Goal: Book appointment/travel/reservation

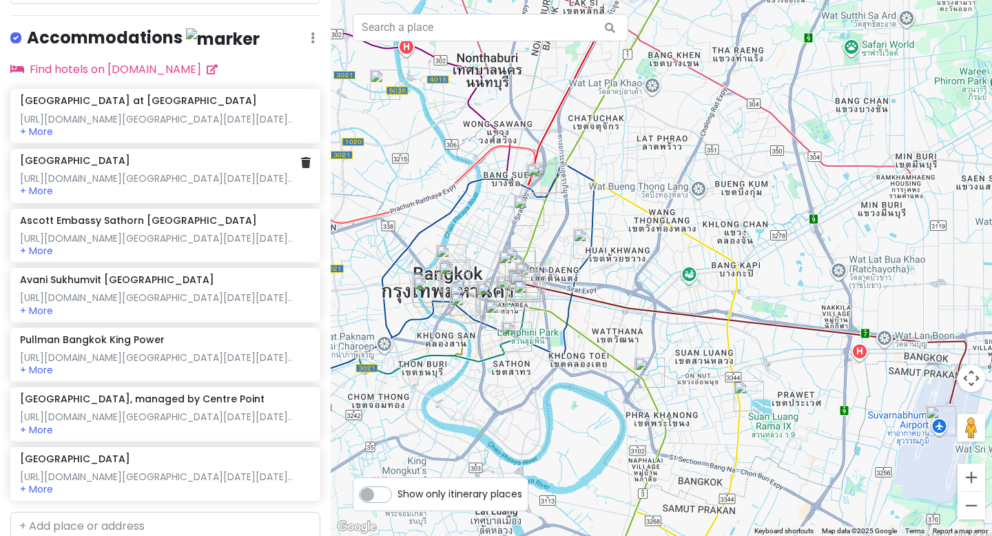
scroll to position [1298, 0]
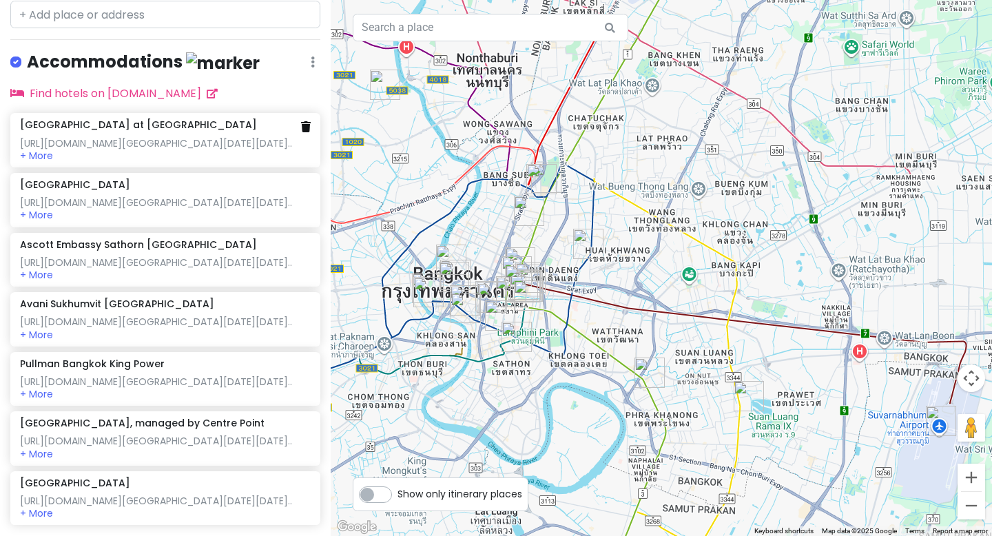
click at [305, 125] on icon at bounding box center [306, 126] width 10 height 11
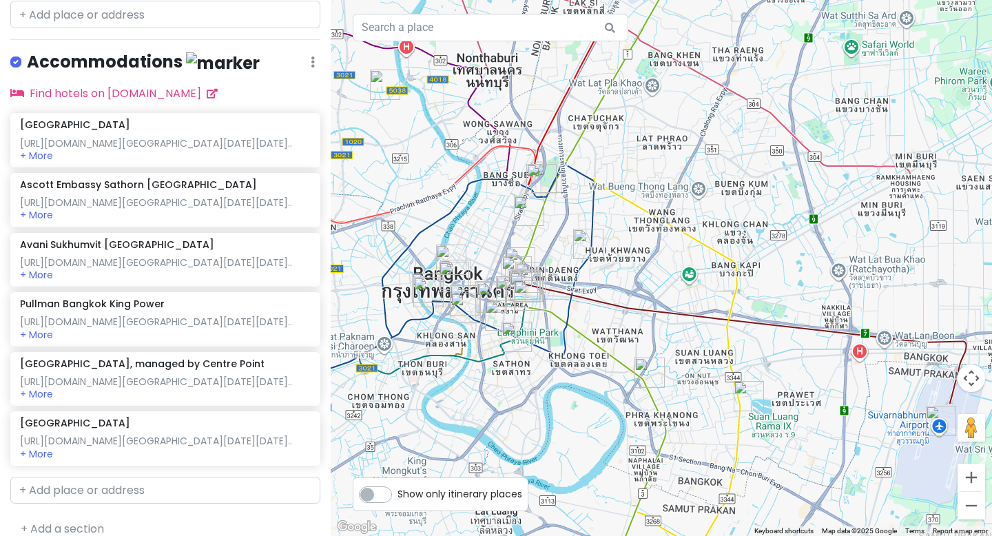
click at [295, 150] on div "[URL][DOMAIN_NAME][GEOGRAPHIC_DATA][DATE][DATE].." at bounding box center [165, 143] width 290 height 12
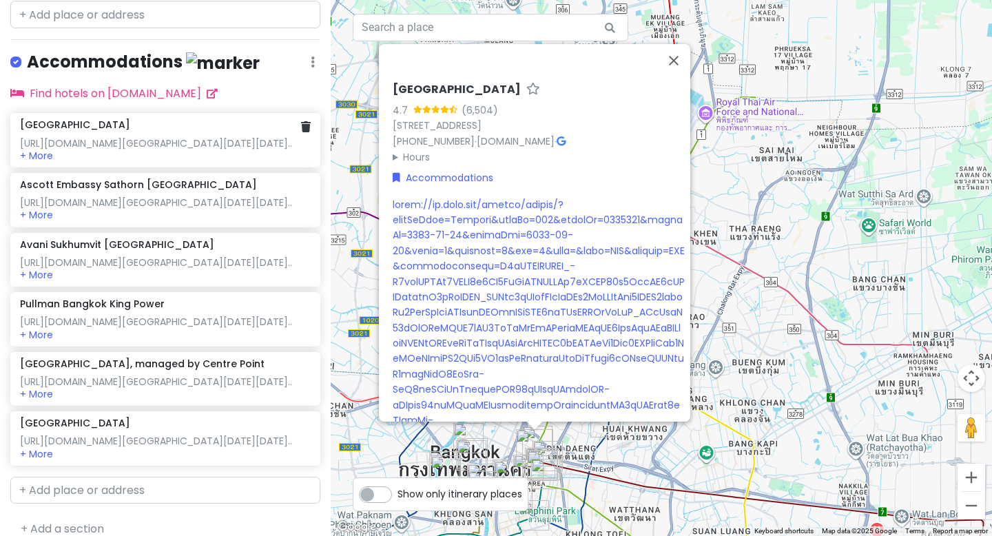
click at [282, 139] on div "[URL][DOMAIN_NAME][GEOGRAPHIC_DATA][DATE][DATE].." at bounding box center [165, 143] width 290 height 12
click at [303, 131] on link at bounding box center [306, 127] width 10 height 16
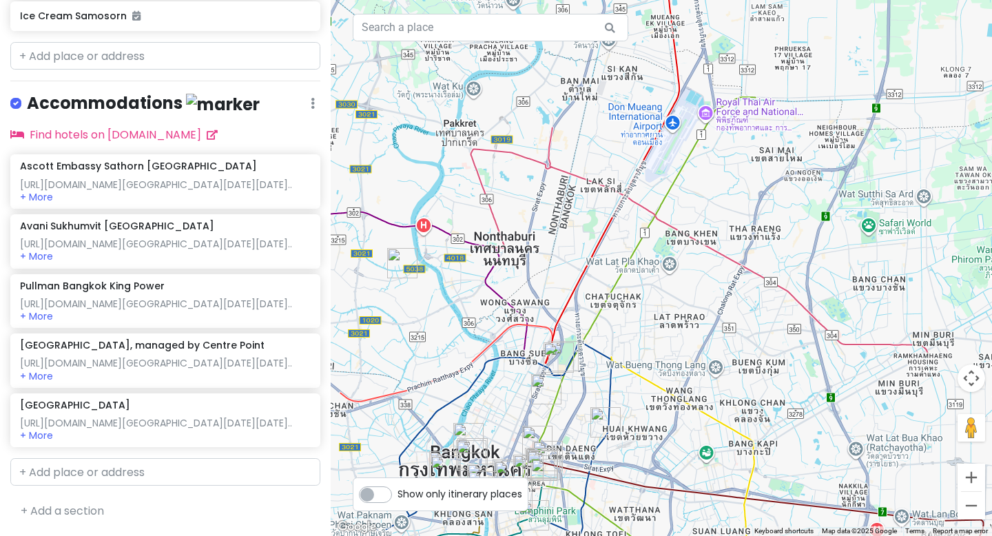
click at [309, 160] on div "Ascott Embassy Sathorn [GEOGRAPHIC_DATA]" at bounding box center [165, 166] width 290 height 12
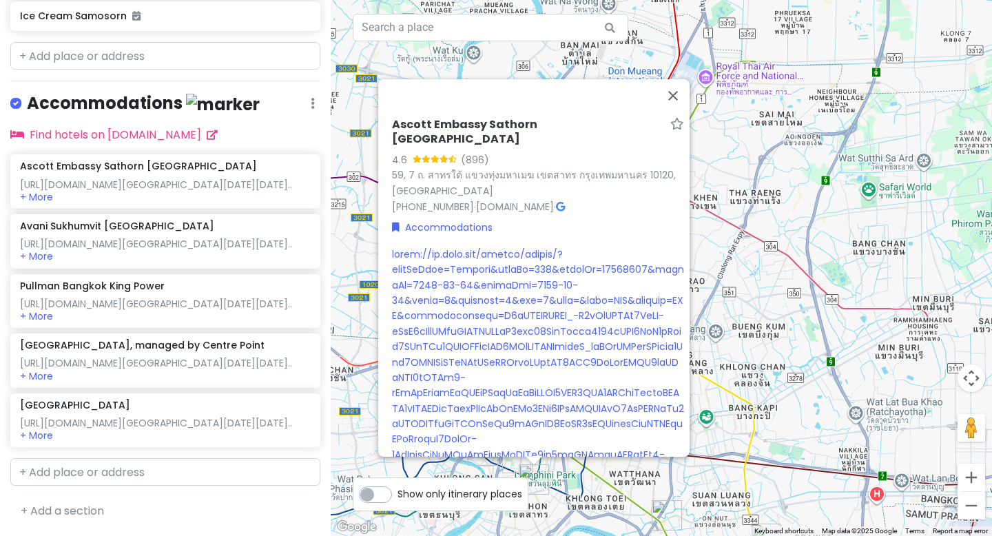
click at [300, 160] on div "Ascott Embassy Sathorn [GEOGRAPHIC_DATA] [URL][DOMAIN_NAME][GEOGRAPHIC_DATA][DA…" at bounding box center [165, 181] width 290 height 43
click at [296, 160] on div "Ascott Embassy Sathorn [GEOGRAPHIC_DATA]" at bounding box center [165, 166] width 290 height 12
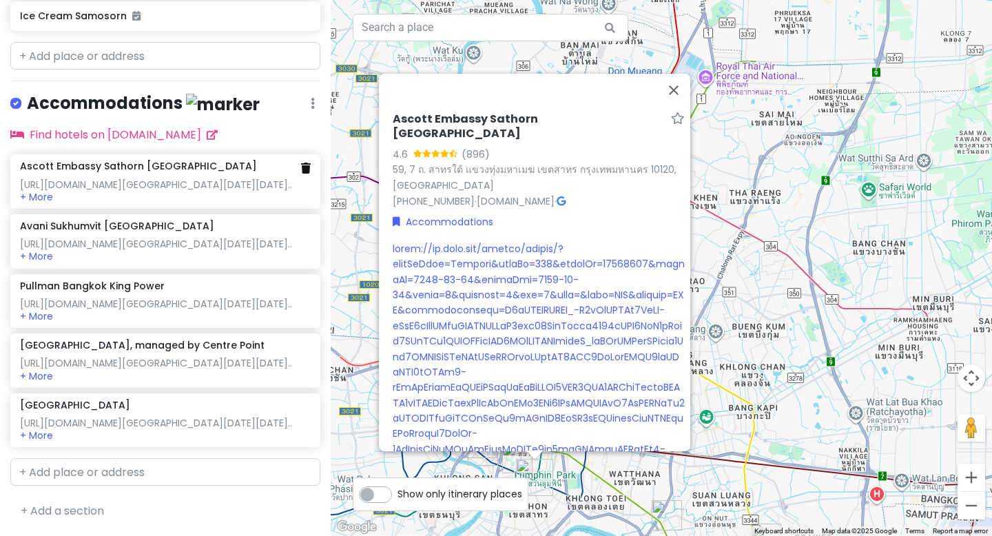
click at [305, 163] on icon at bounding box center [306, 168] width 10 height 11
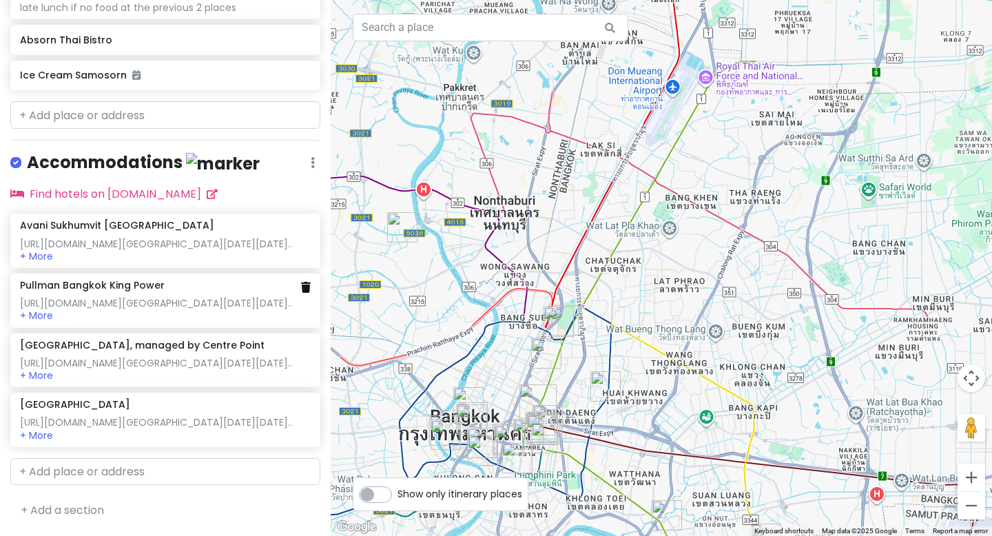
click at [306, 282] on icon at bounding box center [306, 287] width 10 height 11
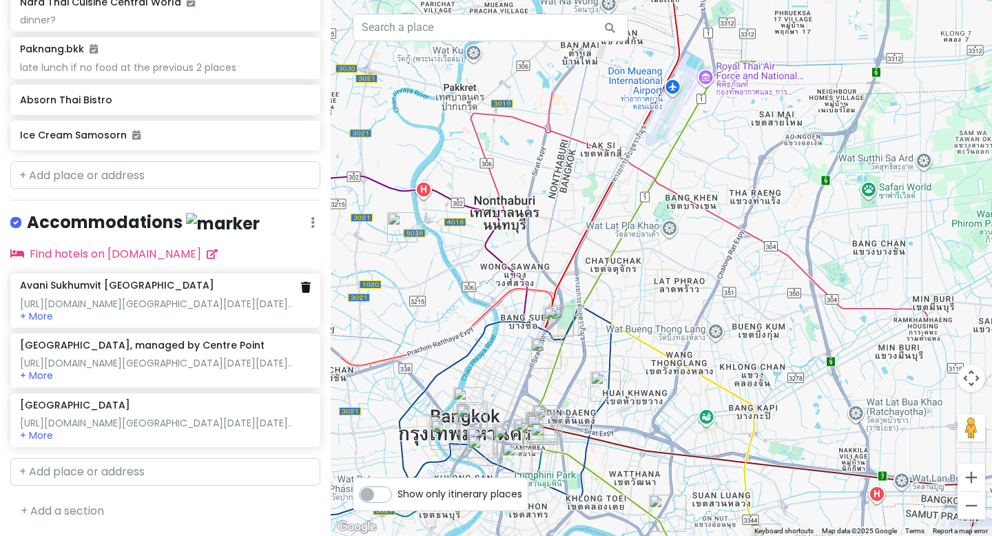
click at [307, 282] on icon at bounding box center [306, 287] width 10 height 11
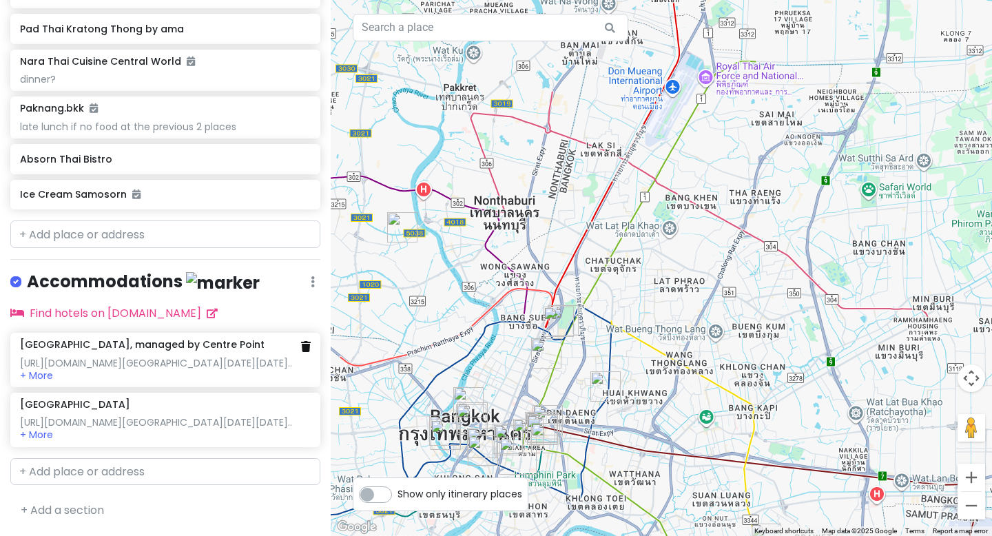
click at [307, 341] on icon at bounding box center [306, 346] width 10 height 11
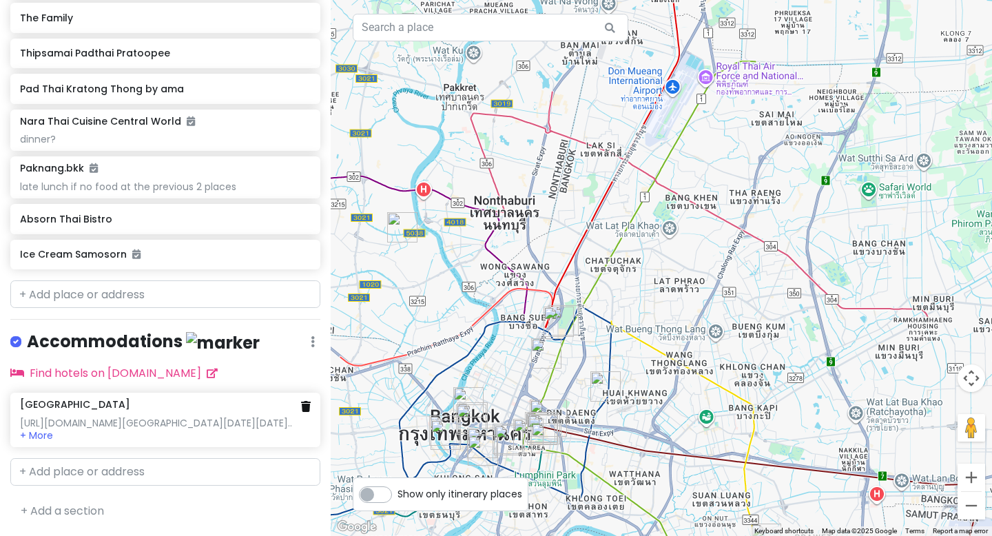
click at [309, 401] on icon at bounding box center [306, 406] width 10 height 11
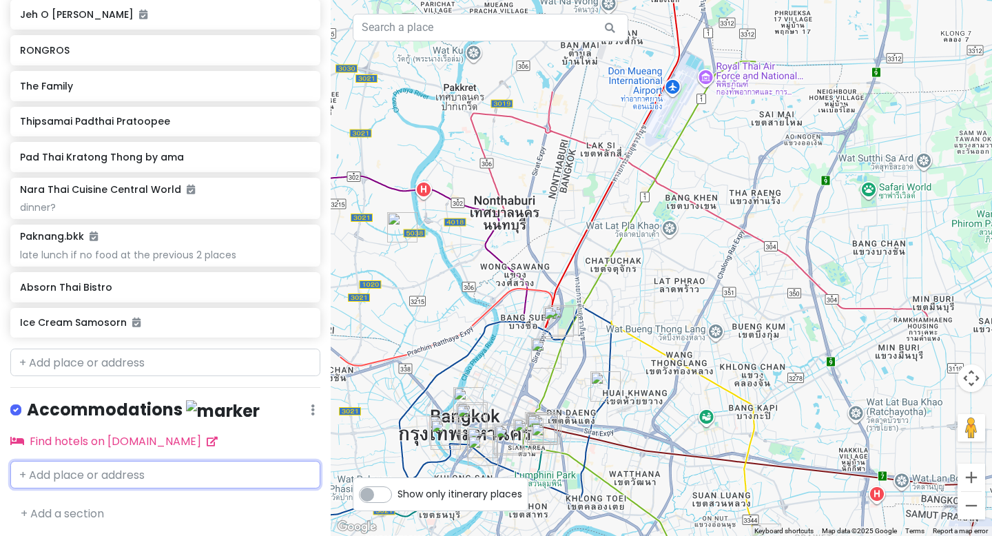
click at [150, 473] on input "text" at bounding box center [165, 475] width 310 height 28
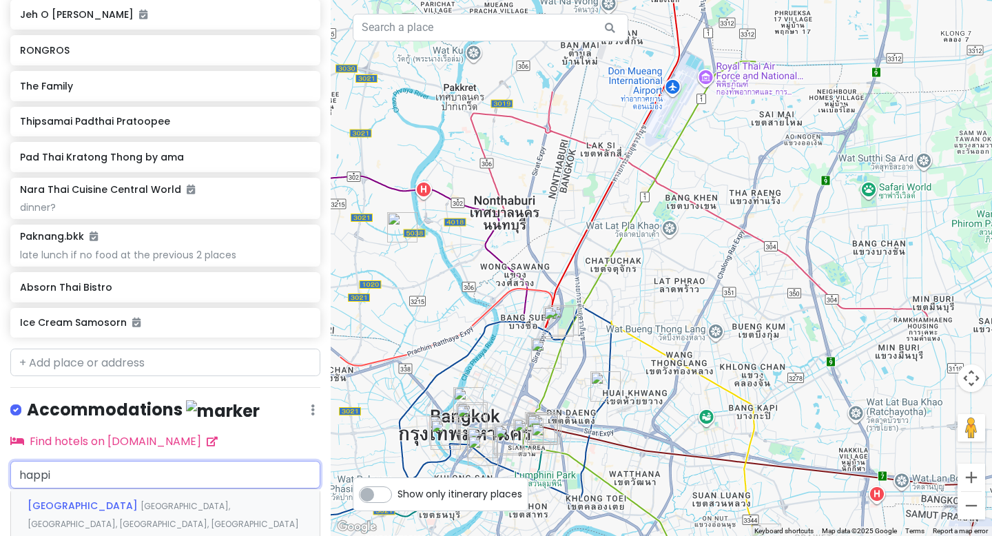
type input "happih"
click at [155, 518] on div "[GEOGRAPHIC_DATA], [GEOGRAPHIC_DATA], [GEOGRAPHIC_DATA], [GEOGRAPHIC_DATA]" at bounding box center [165, 514] width 309 height 51
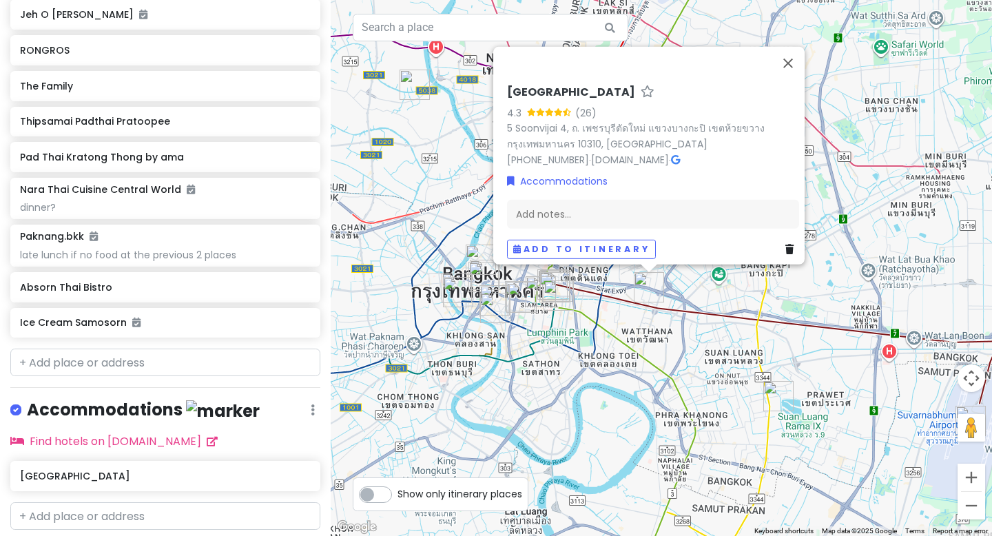
drag, startPoint x: 624, startPoint y: 452, endPoint x: 658, endPoint y: 272, distance: 183.0
click at [658, 272] on div "[GEOGRAPHIC_DATA] 4.3 (26) 5 Soonvijai 4, ถ. เพชรบุรีตัดใหม่ แขวงบางกะปิ เขตห้ว…" at bounding box center [662, 268] width 662 height 536
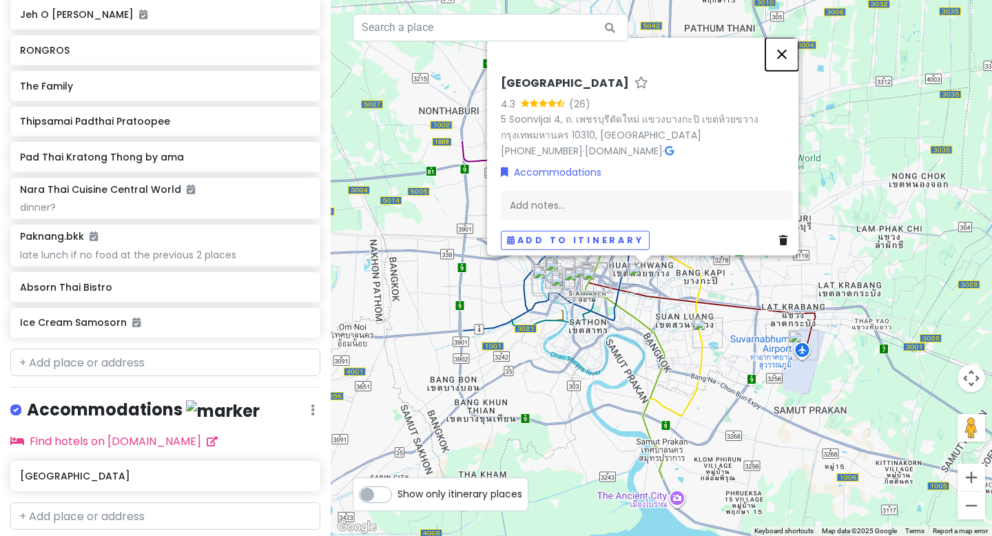
click at [791, 41] on button "Close" at bounding box center [782, 54] width 33 height 33
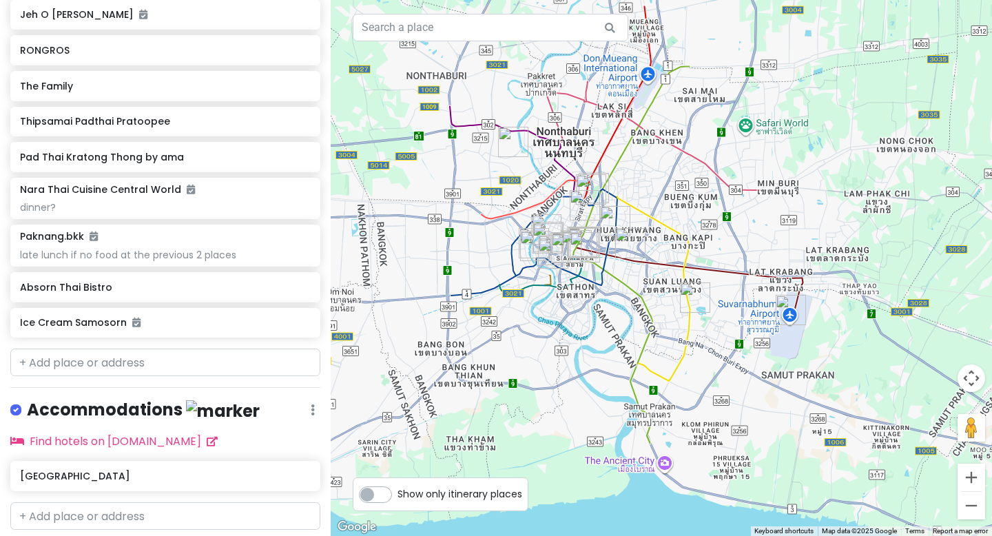
drag, startPoint x: 830, startPoint y: 241, endPoint x: 816, endPoint y: 207, distance: 37.1
click at [816, 207] on div at bounding box center [662, 268] width 662 height 536
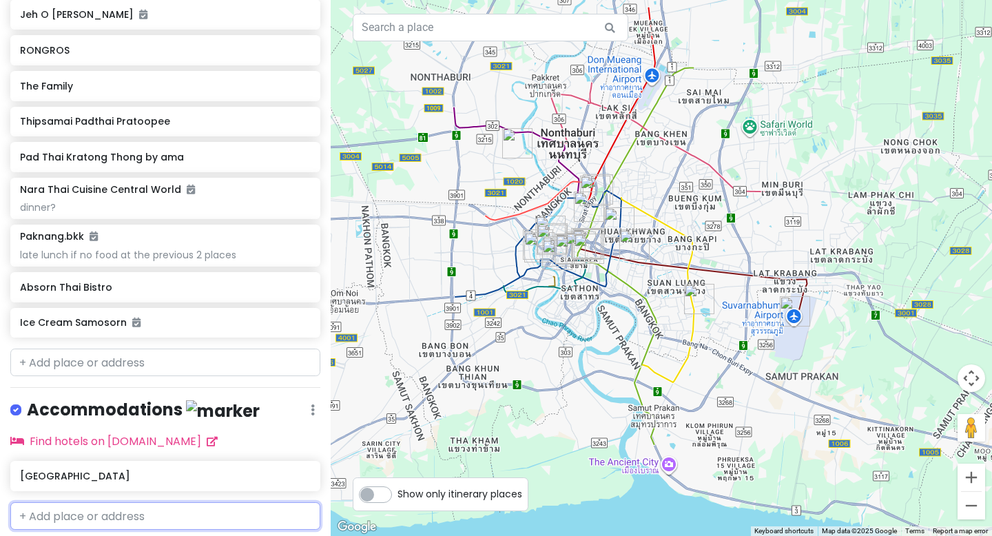
click at [198, 520] on input "text" at bounding box center [165, 516] width 310 height 28
click at [252, 514] on input "text" at bounding box center [165, 516] width 310 height 28
type input "cassia"
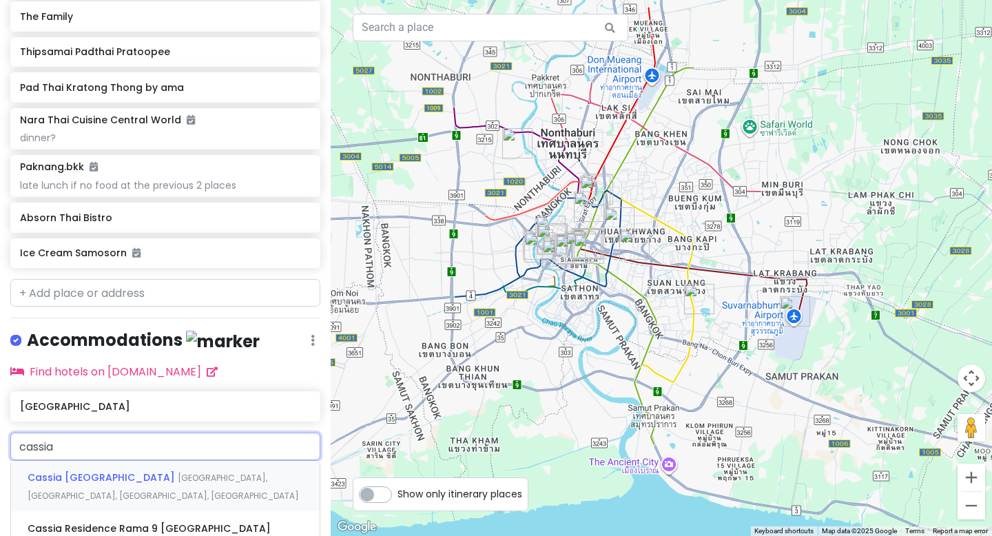
scroll to position [1020, 0]
click at [198, 475] on span "[GEOGRAPHIC_DATA], [GEOGRAPHIC_DATA], [GEOGRAPHIC_DATA], [GEOGRAPHIC_DATA]" at bounding box center [164, 486] width 272 height 30
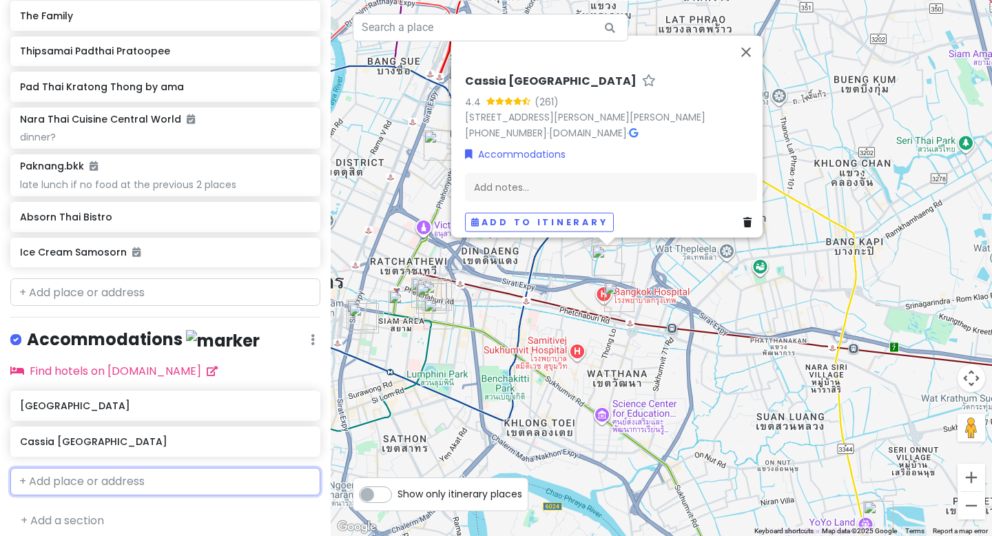
click at [123, 485] on input "text" at bounding box center [165, 482] width 310 height 28
type input "cinnamon"
click at [134, 511] on span "[GEOGRAPHIC_DATA]" at bounding box center [84, 513] width 113 height 14
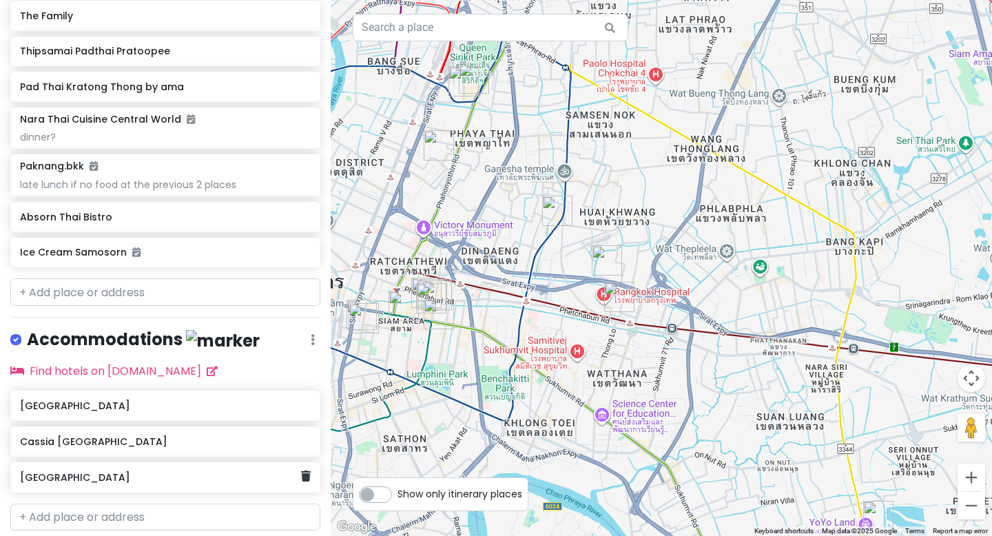
click at [264, 481] on div "[GEOGRAPHIC_DATA]" at bounding box center [160, 477] width 280 height 19
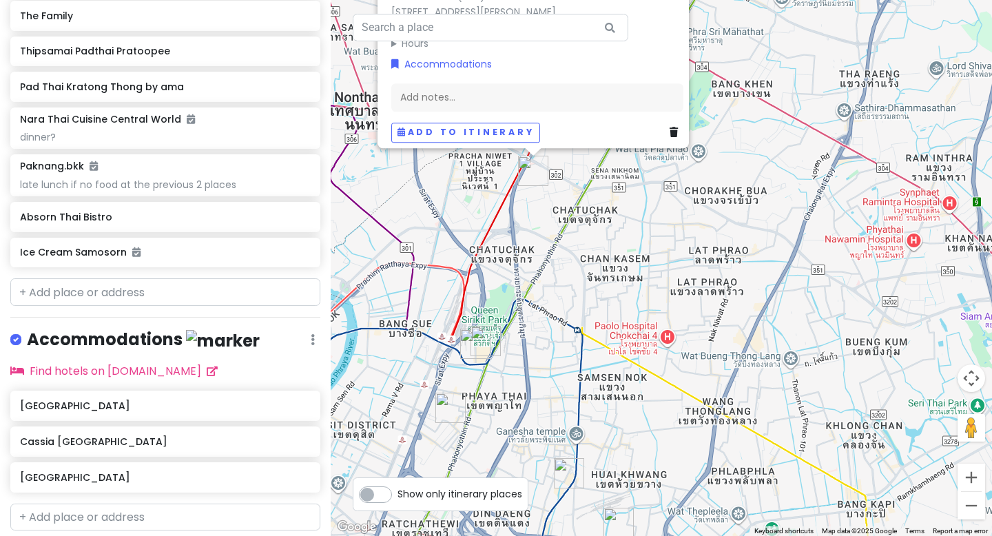
drag, startPoint x: 469, startPoint y: 392, endPoint x: 471, endPoint y: 228, distance: 164.0
click at [471, 228] on div "[GEOGRAPHIC_DATA] 4.1 (658) 62/67 [STREET_ADDRESS][PERSON_NAME] [PHONE_NUMBER] …" at bounding box center [662, 268] width 662 height 536
